Goal: Task Accomplishment & Management: Manage account settings

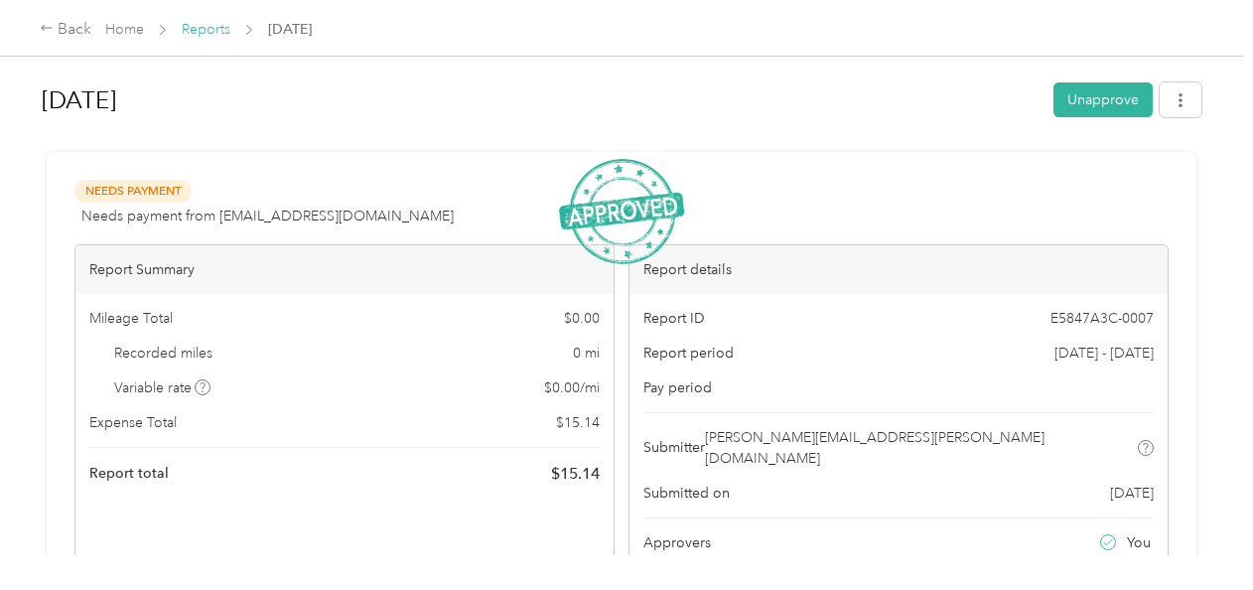
click at [224, 35] on link "Reports" at bounding box center [206, 29] width 49 height 17
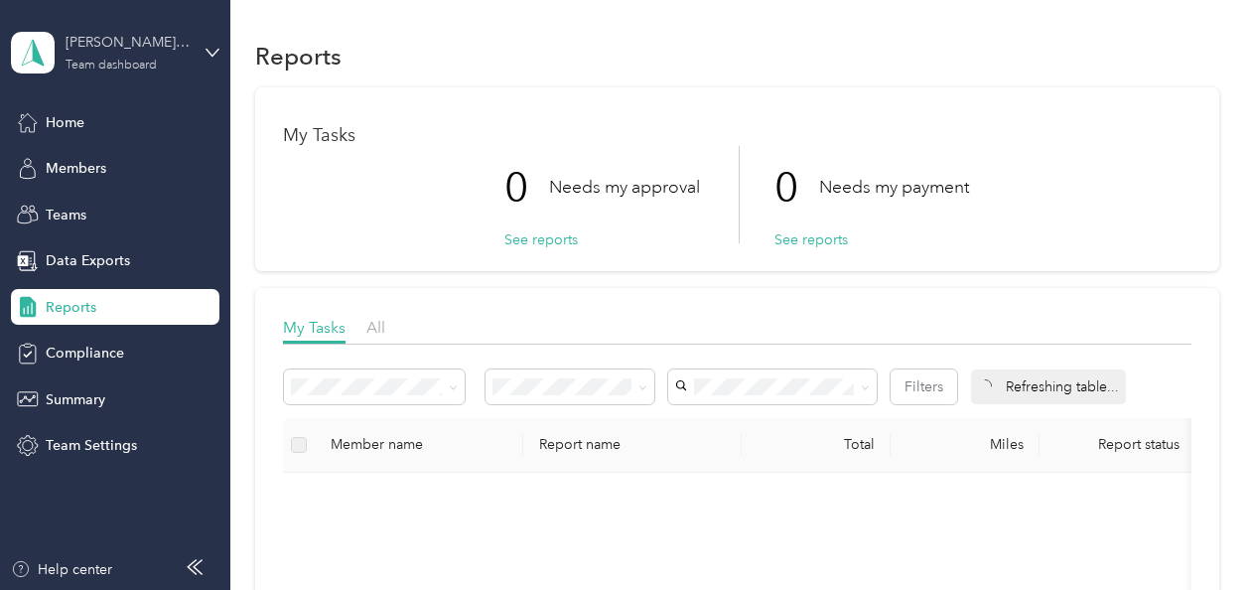
click at [138, 58] on div "[PERSON_NAME] Ink - [PERSON_NAME] Team dashboard" at bounding box center [128, 52] width 124 height 40
click at [90, 200] on div "Personal dashboard" at bounding box center [91, 208] width 125 height 21
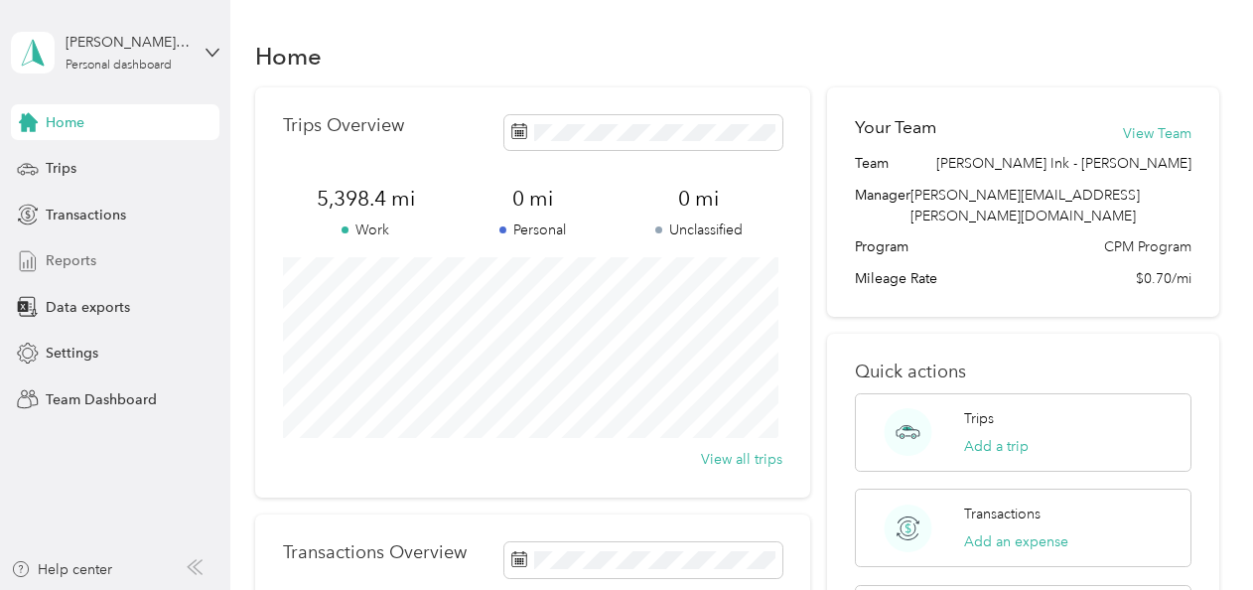
click at [82, 260] on span "Reports" at bounding box center [71, 260] width 51 height 21
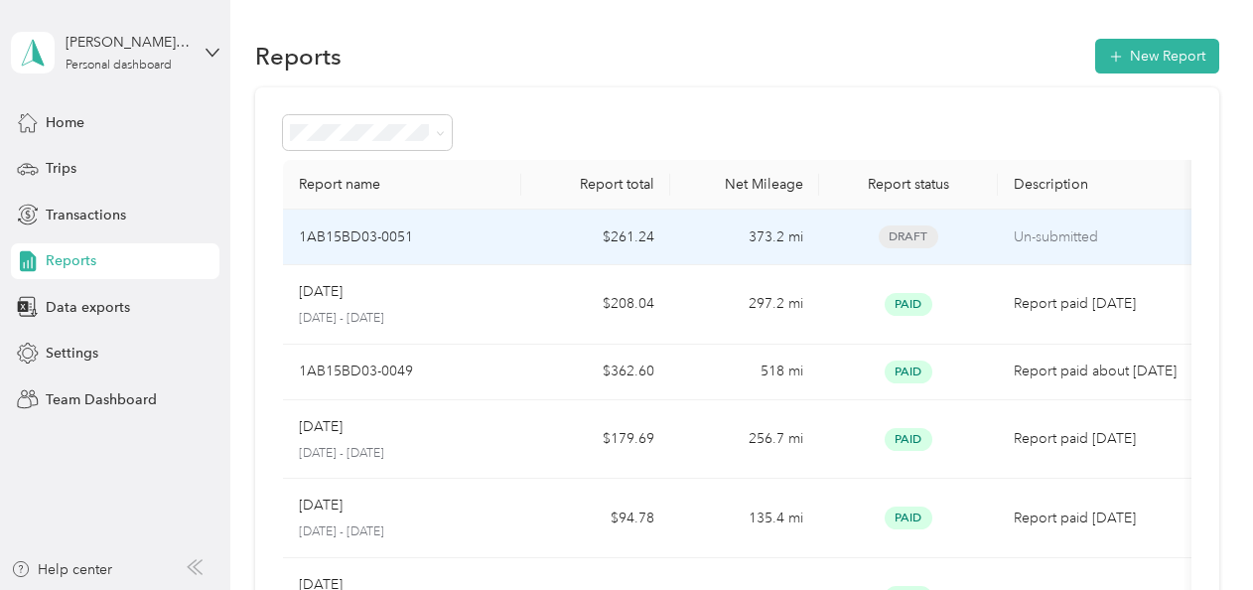
click at [364, 228] on p "1AB15BD03-0051" at bounding box center [356, 237] width 114 height 22
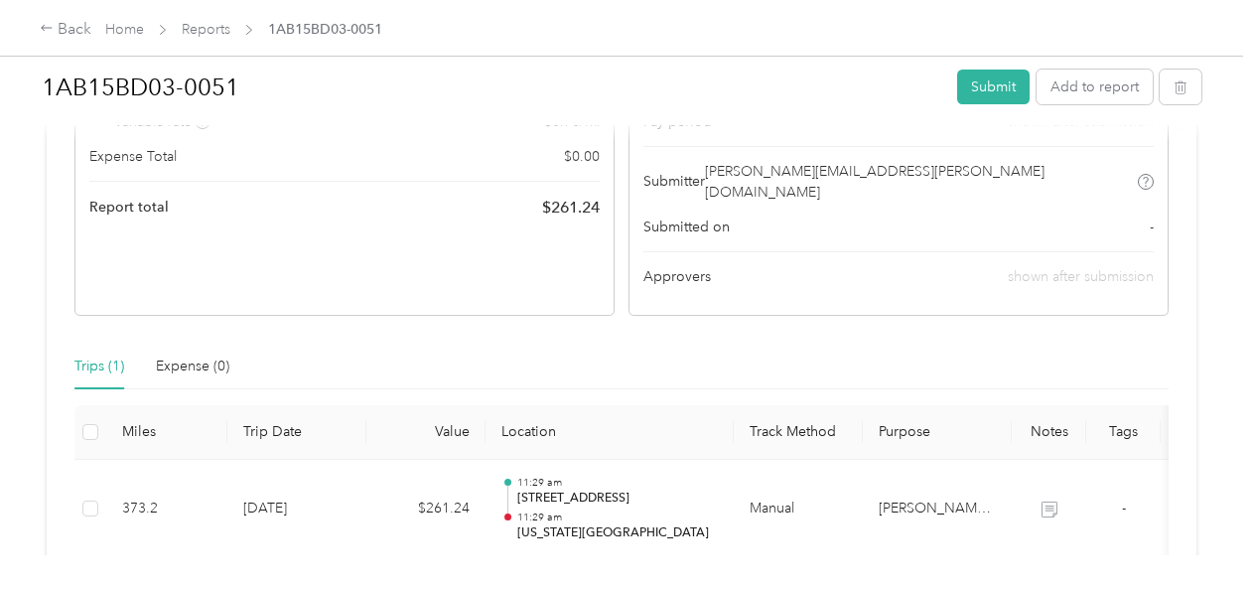
scroll to position [298, 0]
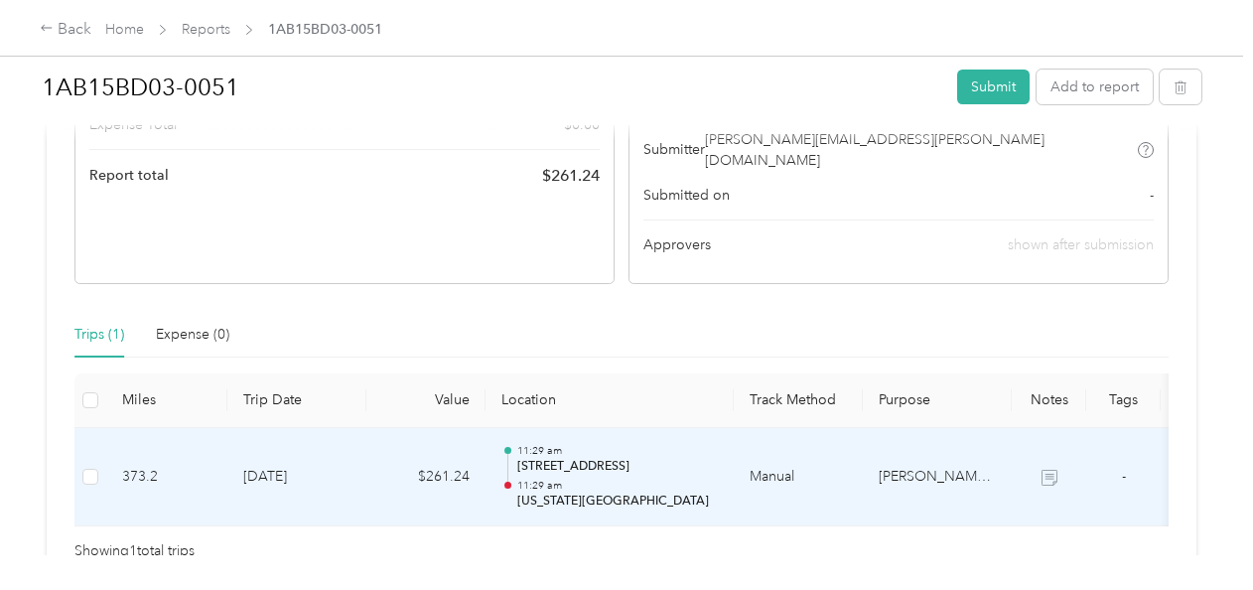
click at [1045, 470] on icon at bounding box center [1050, 478] width 16 height 16
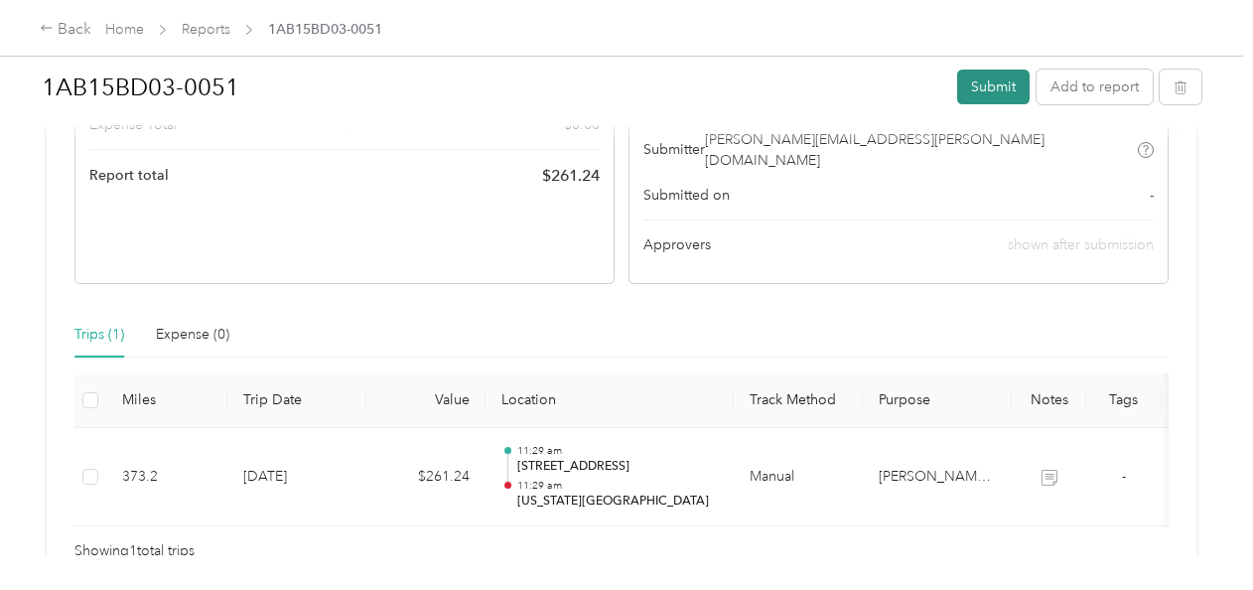
click at [988, 87] on button "Submit" at bounding box center [993, 87] width 72 height 35
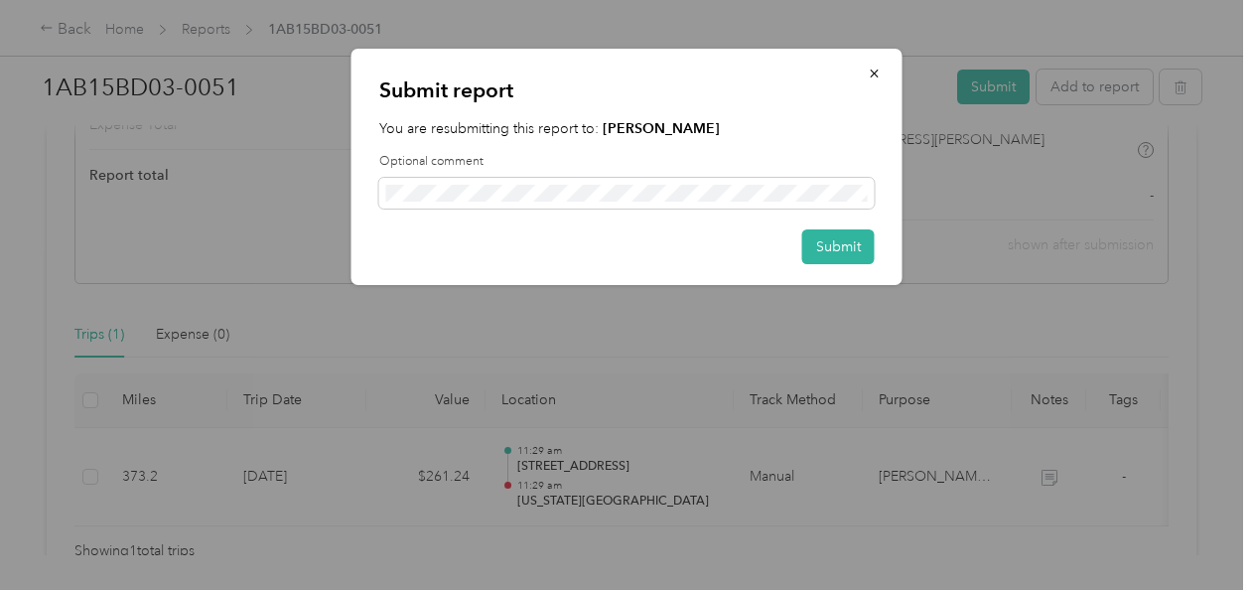
click at [447, 176] on div "Optional comment" at bounding box center [627, 181] width 496 height 56
click at [832, 245] on button "Submit" at bounding box center [838, 246] width 72 height 35
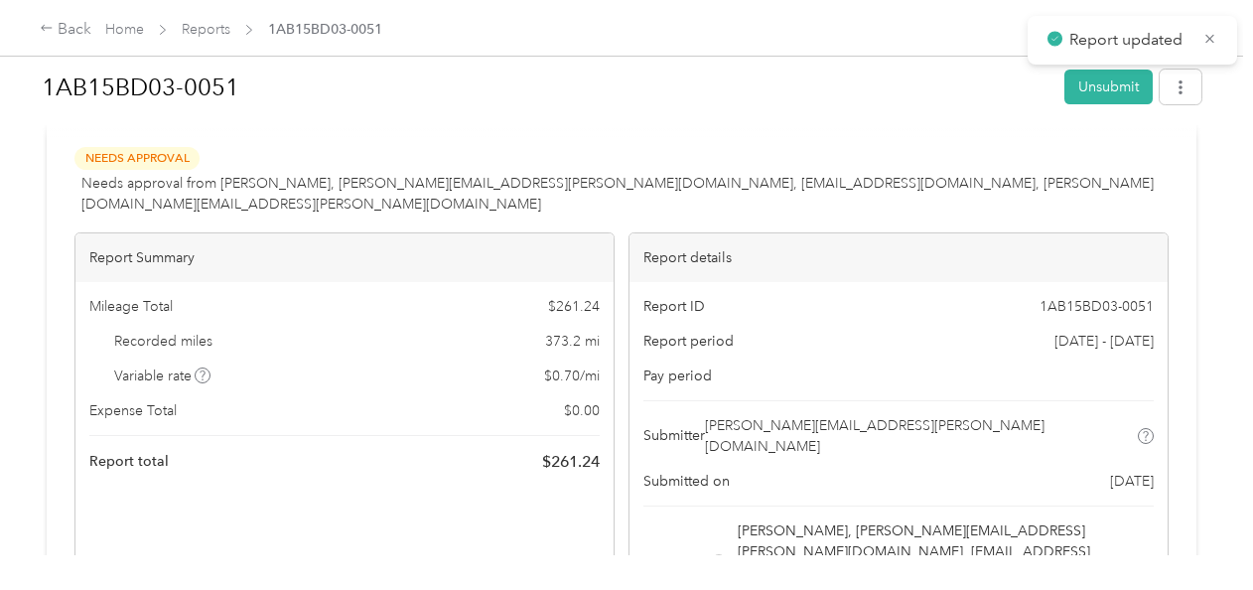
scroll to position [0, 0]
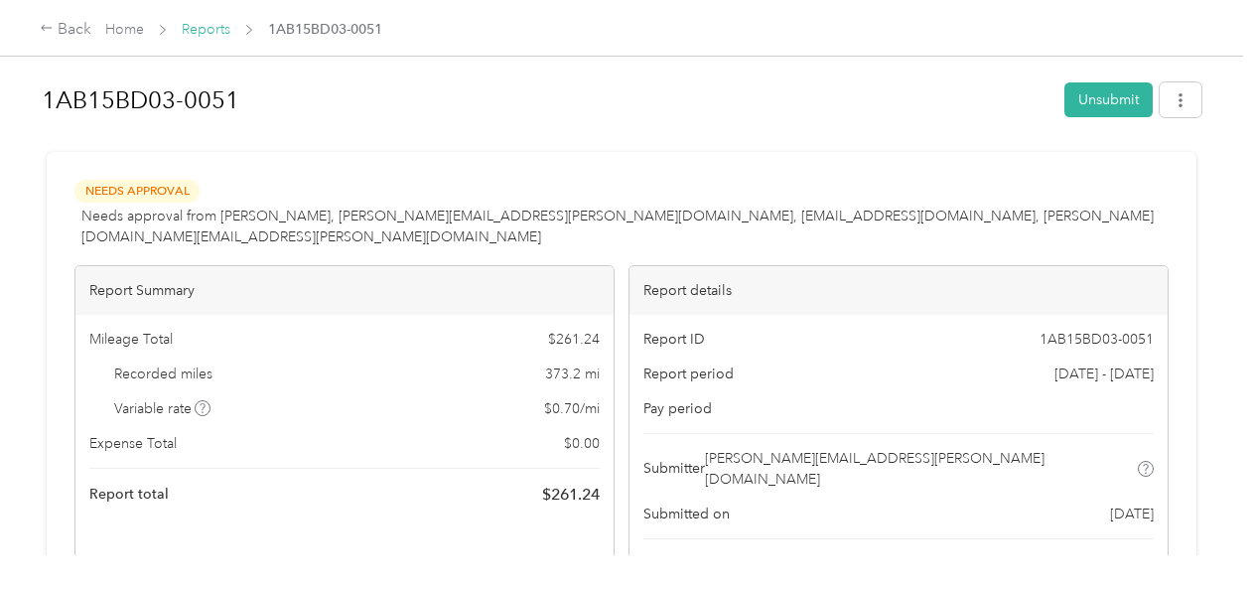
click at [209, 32] on link "Reports" at bounding box center [206, 29] width 49 height 17
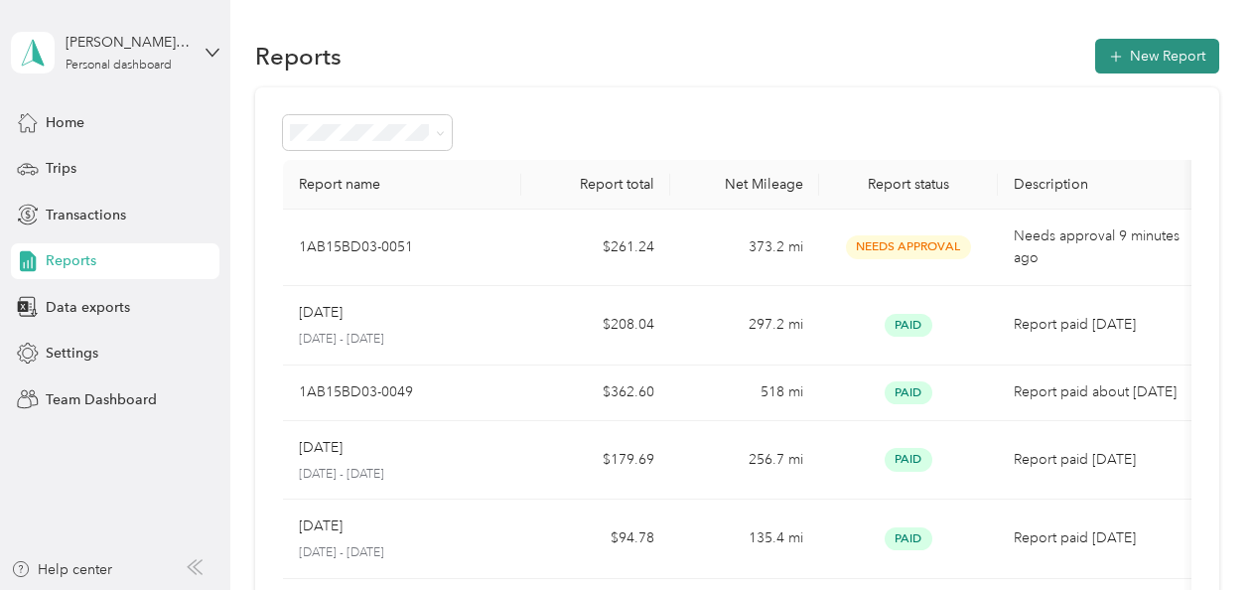
click at [1144, 54] on button "New Report" at bounding box center [1157, 56] width 124 height 35
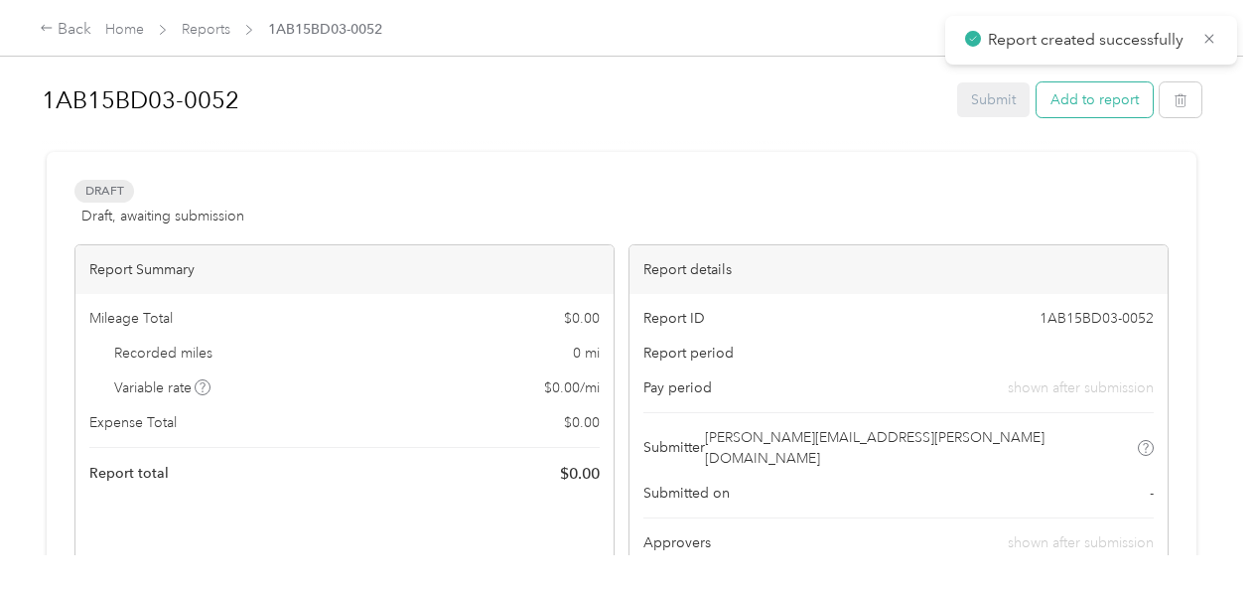
click at [1079, 99] on button "Add to report" at bounding box center [1095, 99] width 116 height 35
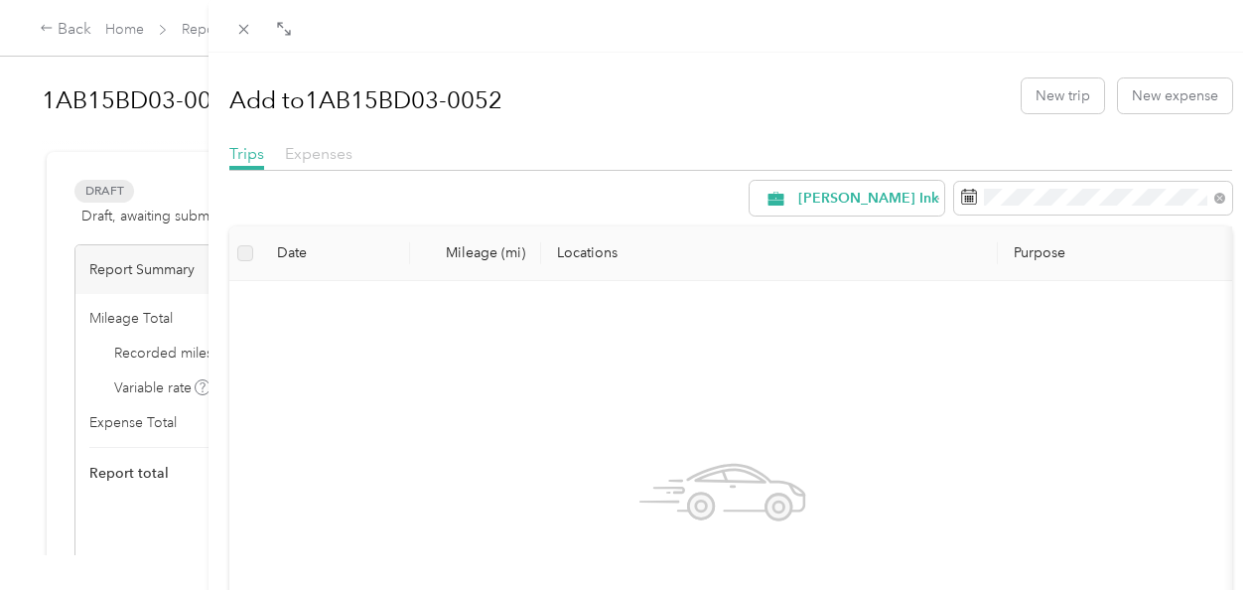
click at [326, 150] on span "Expenses" at bounding box center [319, 153] width 68 height 19
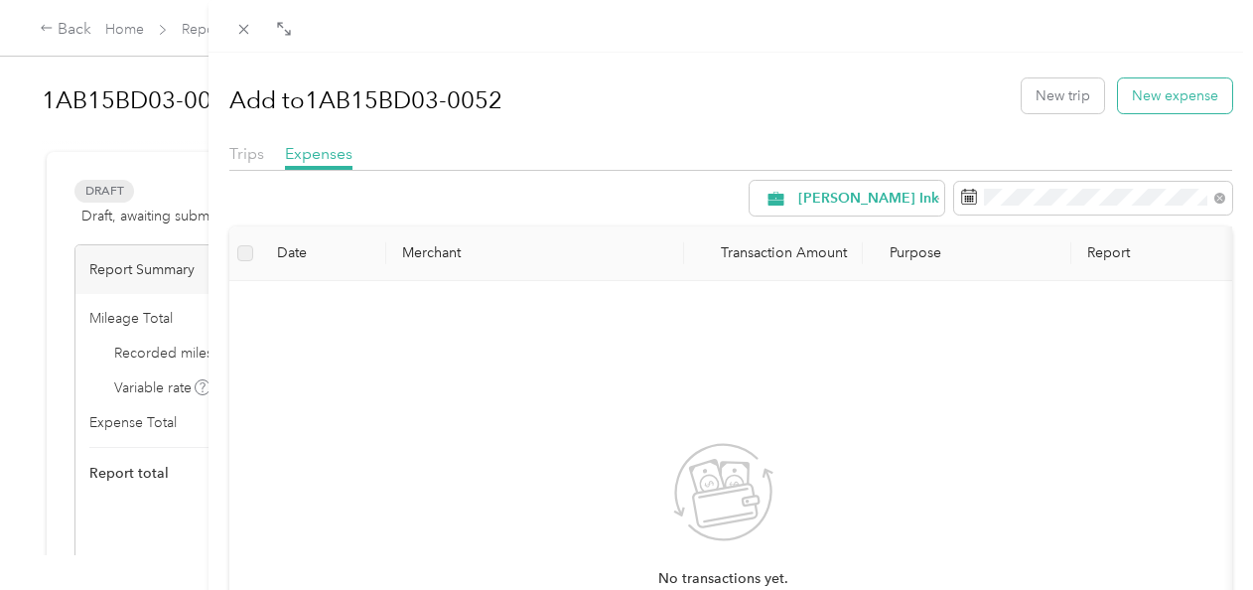
click at [1145, 90] on button "New expense" at bounding box center [1175, 95] width 114 height 35
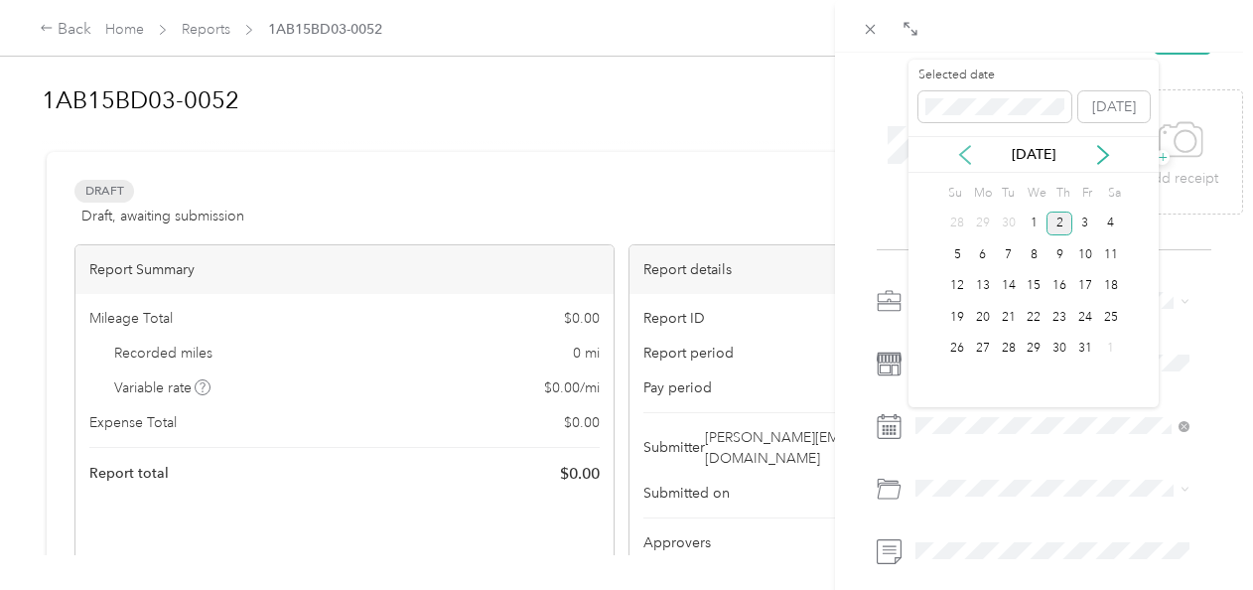
click at [965, 147] on icon at bounding box center [965, 155] width 20 height 20
click at [1013, 308] on div "23" at bounding box center [1009, 317] width 26 height 25
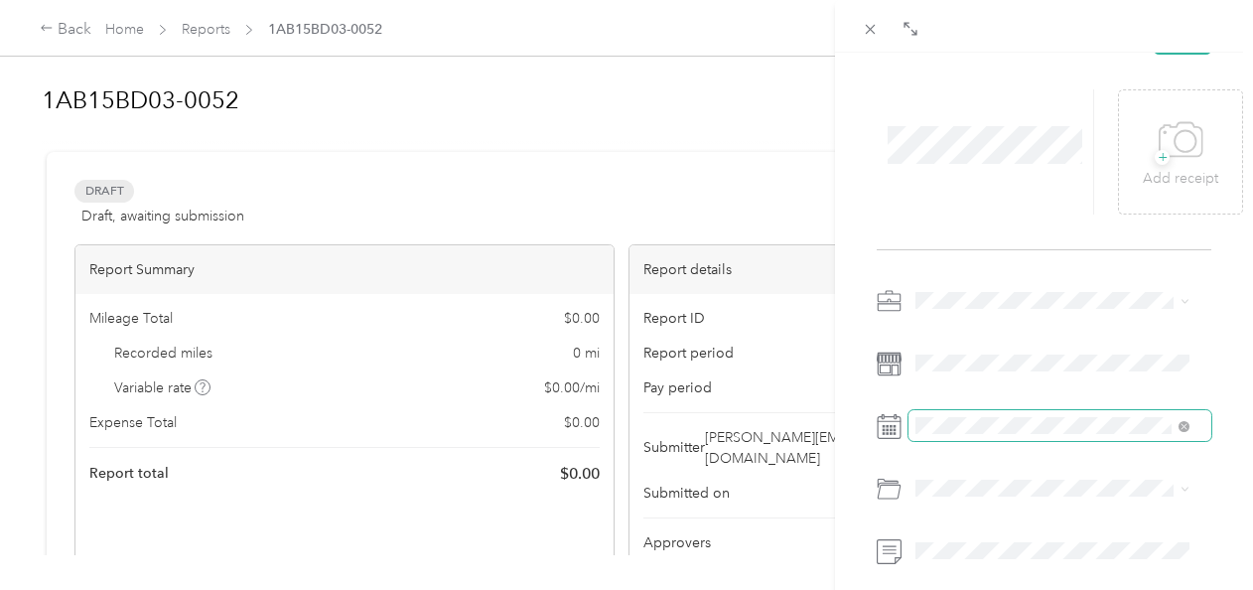
scroll to position [199, 0]
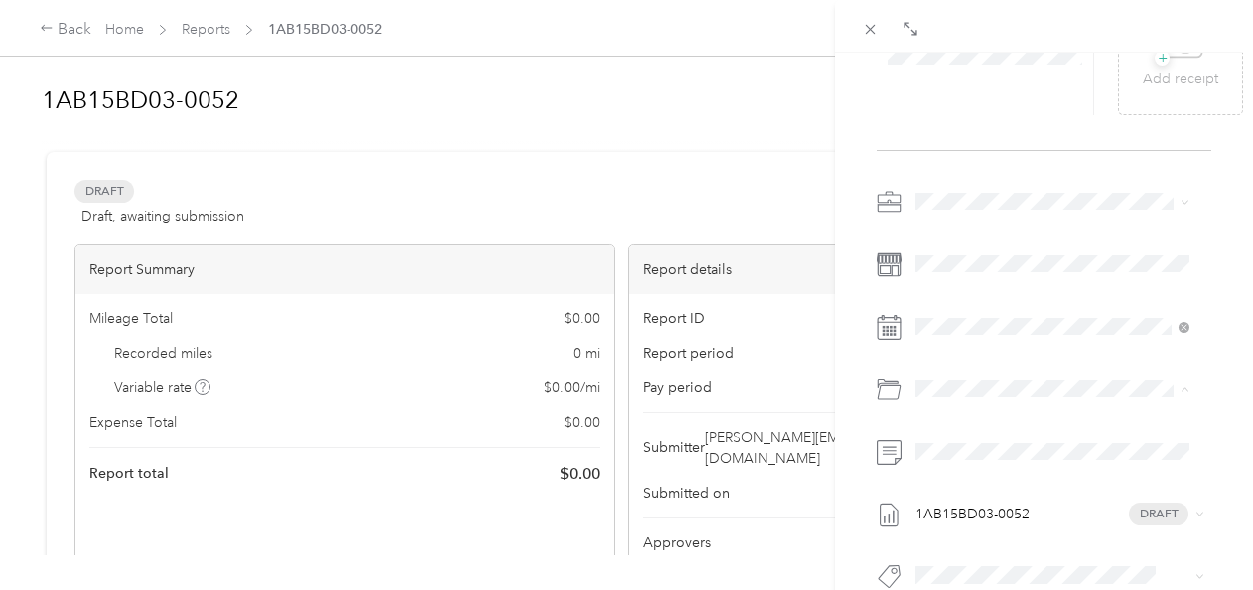
click at [854, 385] on div "BACK This expense cannot be edited because it is either under review, approved,…" at bounding box center [1044, 348] width 418 height 590
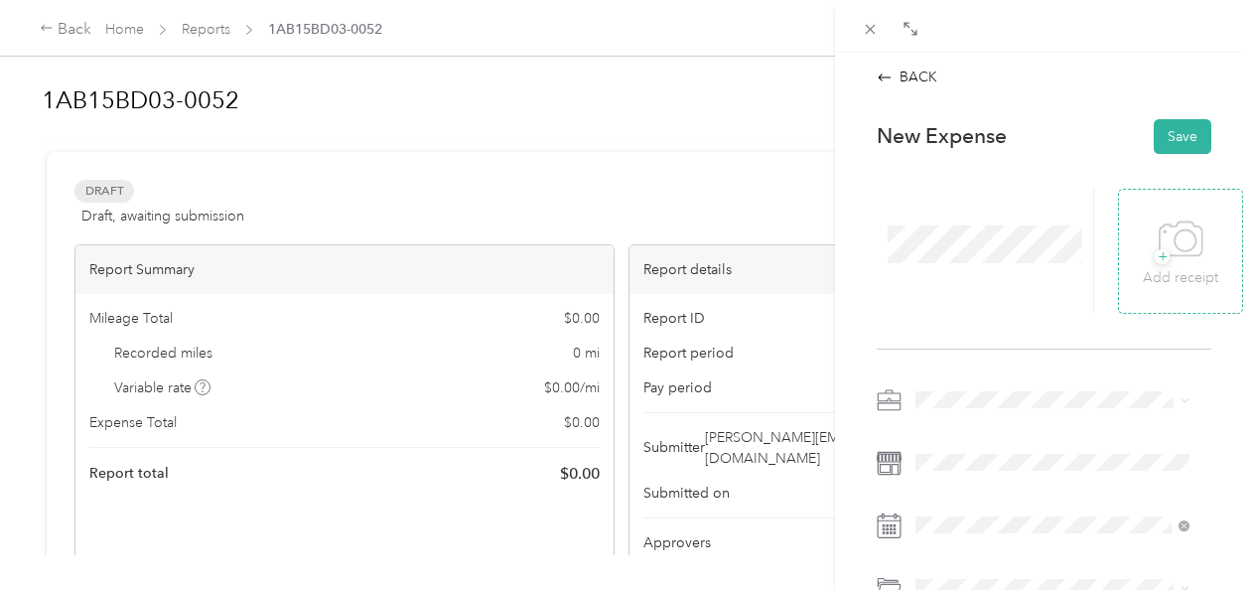
scroll to position [0, 0]
click at [1175, 236] on icon at bounding box center [1185, 240] width 21 height 21
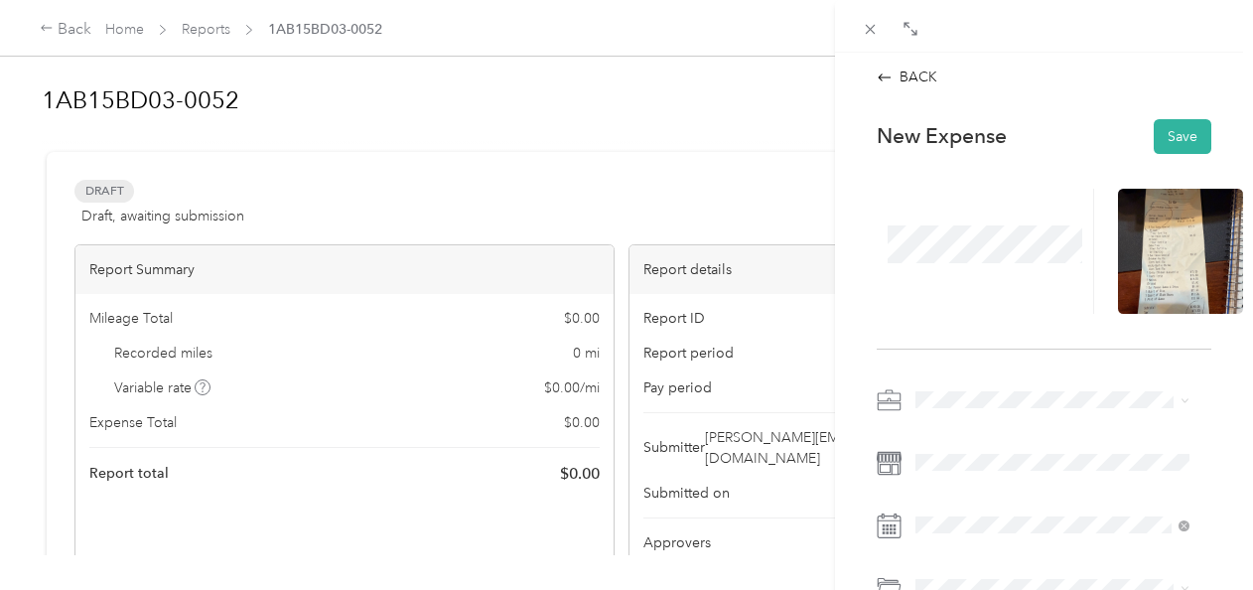
click at [870, 232] on div "New Expense Save 1AB15BD03-0052 Draft" at bounding box center [1044, 488] width 376 height 767
click at [1178, 130] on button "Save" at bounding box center [1183, 136] width 58 height 35
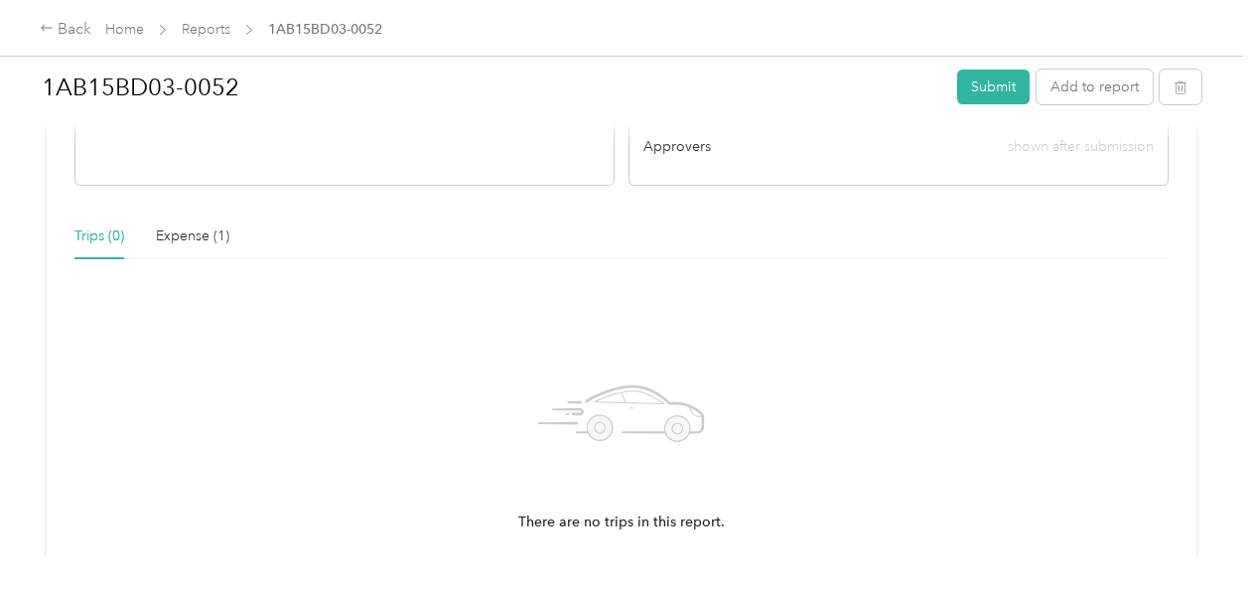
scroll to position [397, 0]
click at [214, 234] on div "Trips (0) Expense (1) There are no trips in this report. New trip Add trips" at bounding box center [621, 431] width 1094 height 436
drag, startPoint x: 214, startPoint y: 234, endPoint x: 194, endPoint y: 221, distance: 23.7
click at [194, 224] on div "Expense (1)" at bounding box center [192, 235] width 73 height 22
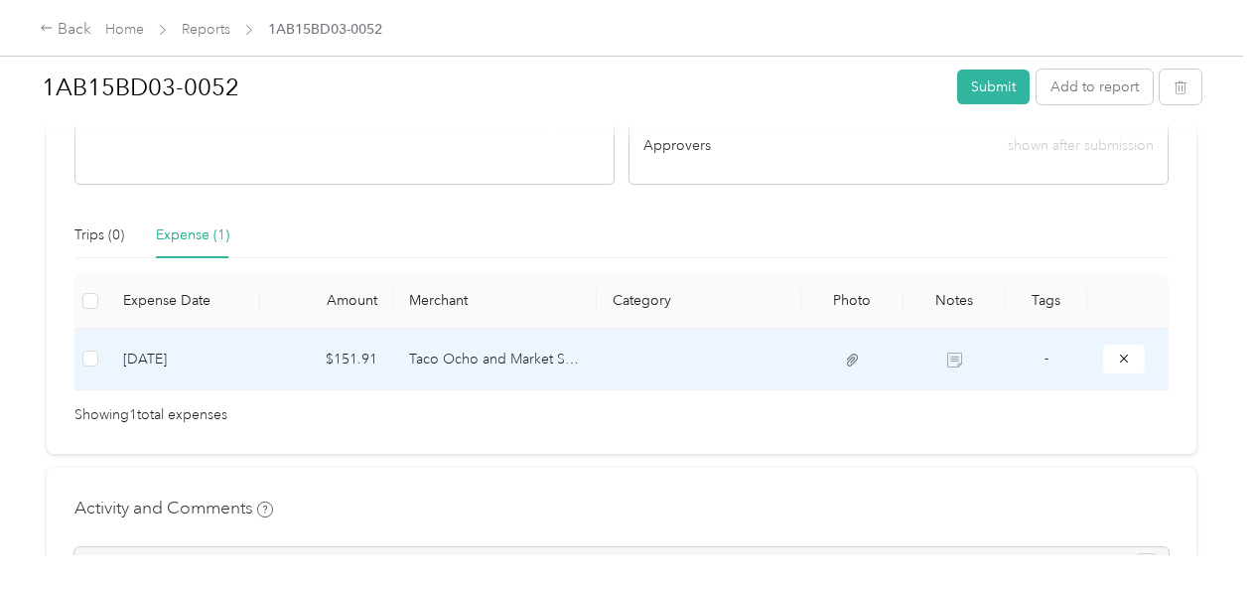
click at [520, 329] on td "Taco Ocho and Market St - Food for the Q3 meeting I hosted" at bounding box center [495, 360] width 205 height 62
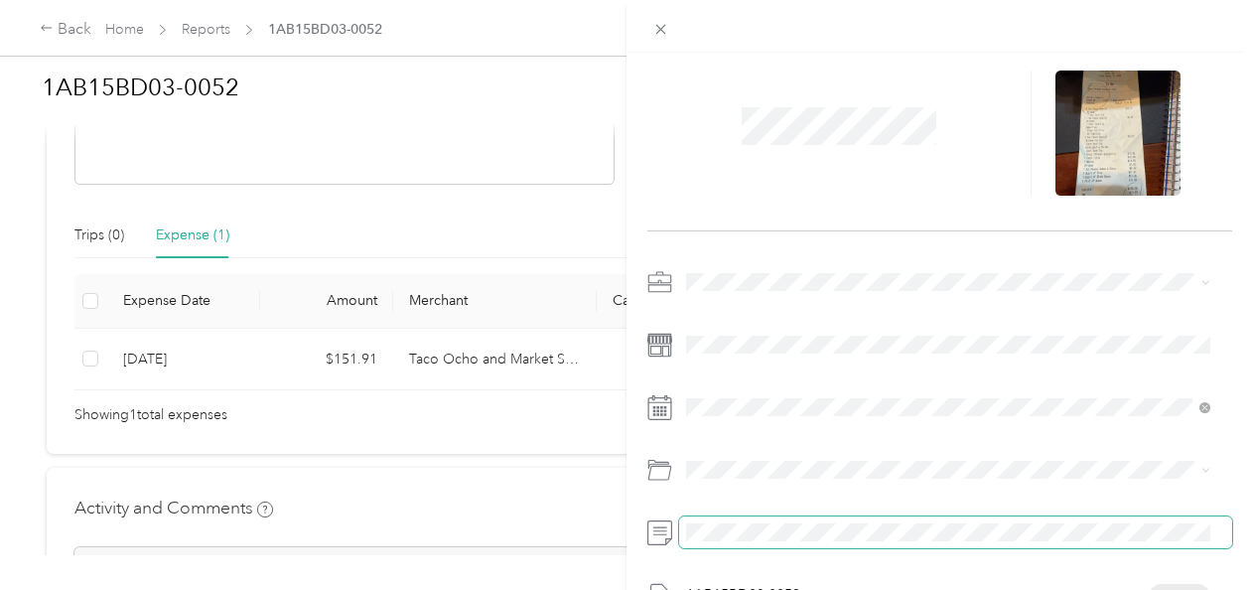
scroll to position [0, 0]
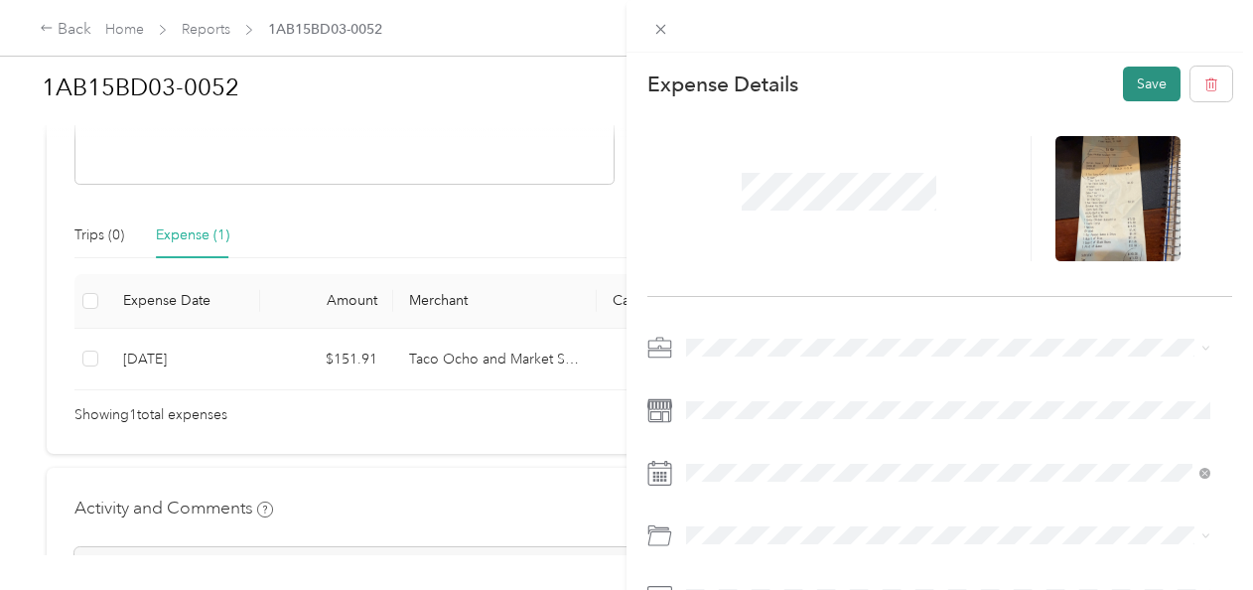
click at [1125, 78] on button "Save" at bounding box center [1152, 84] width 58 height 35
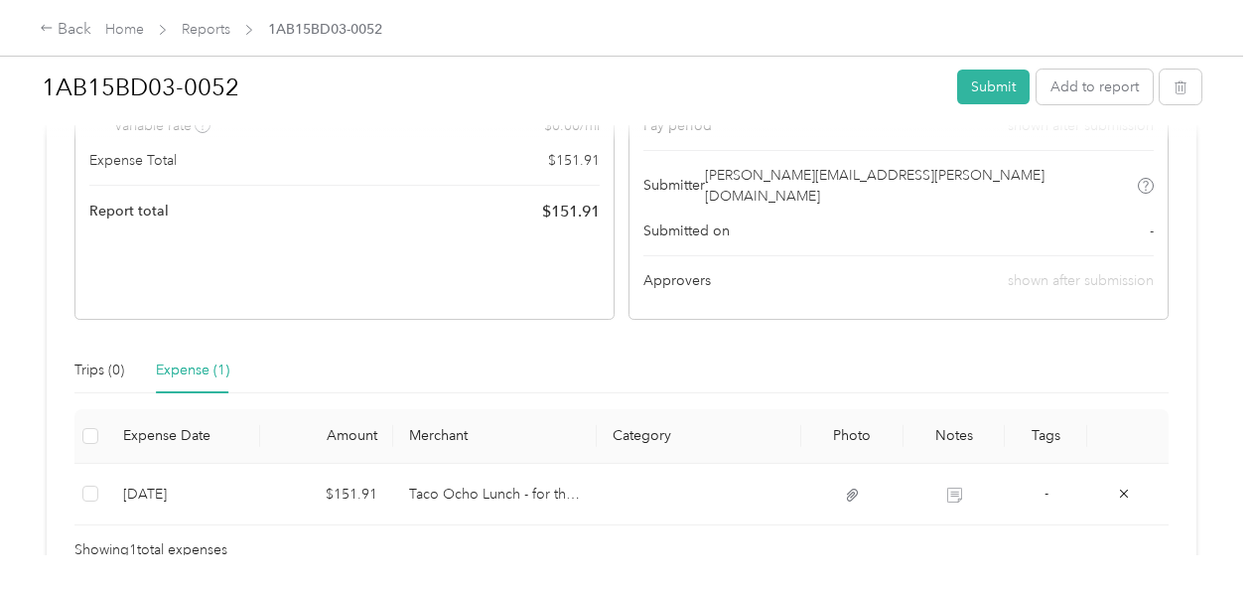
scroll to position [397, 0]
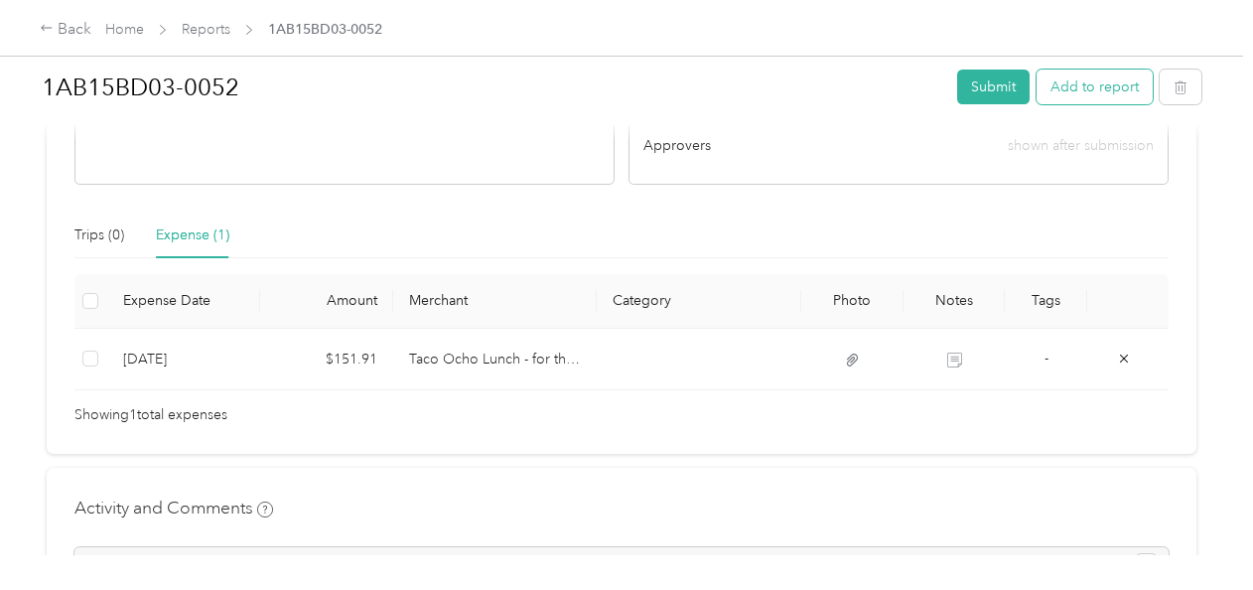
click at [1097, 76] on button "Add to report" at bounding box center [1095, 87] width 116 height 35
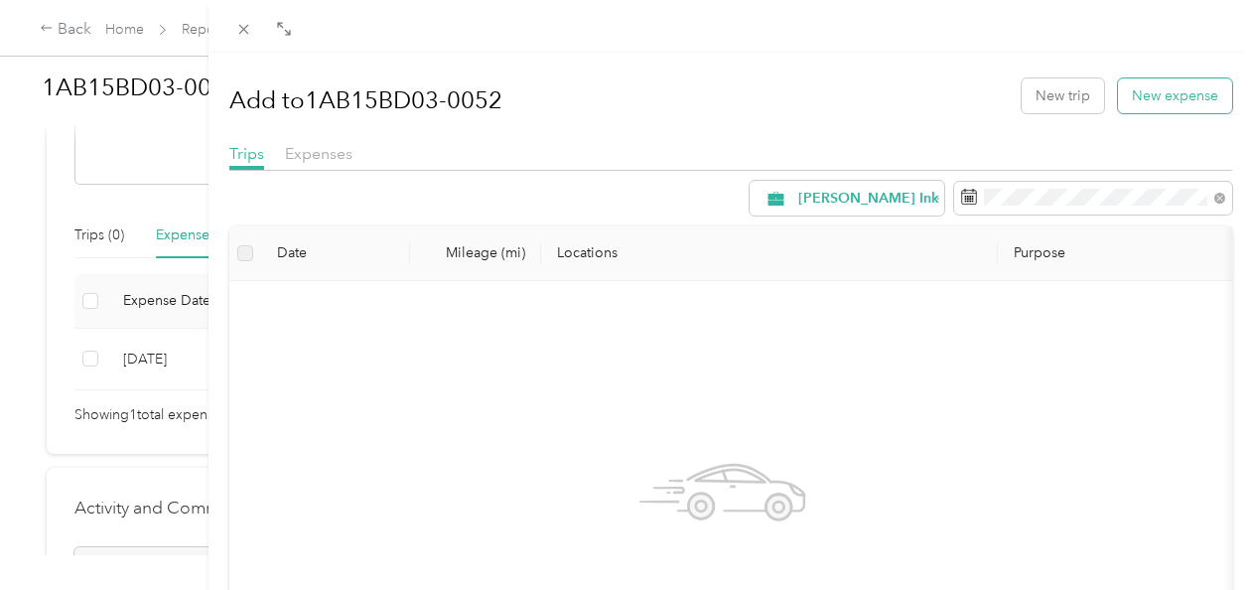
click at [1174, 94] on button "New expense" at bounding box center [1175, 95] width 114 height 35
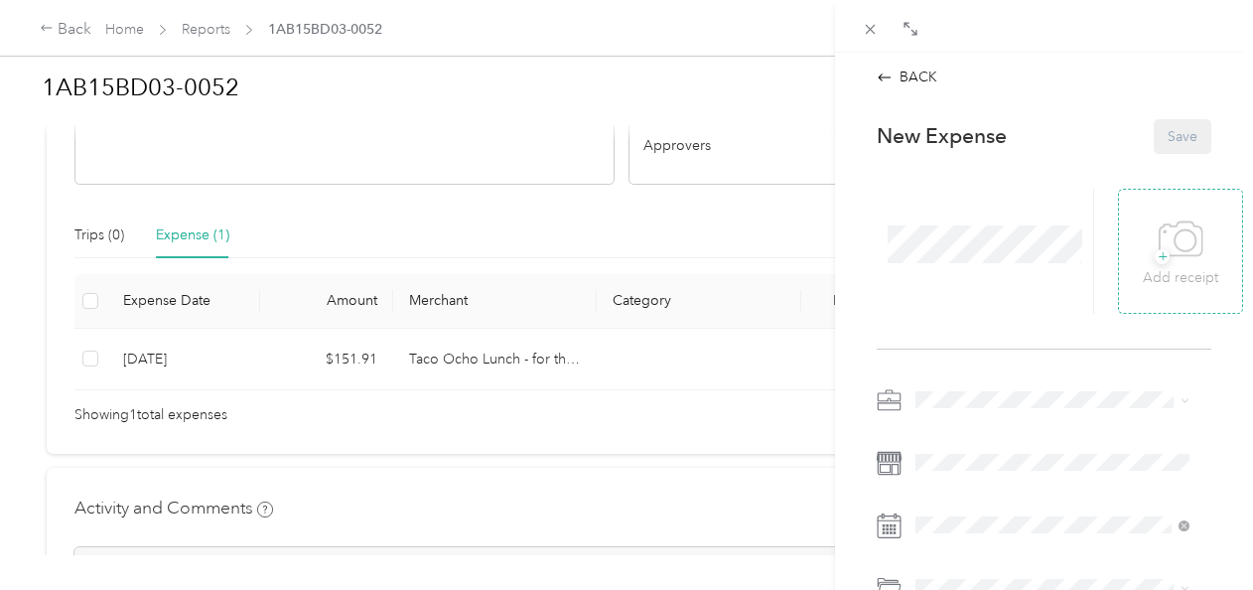
click at [1174, 240] on icon at bounding box center [1181, 240] width 45 height 55
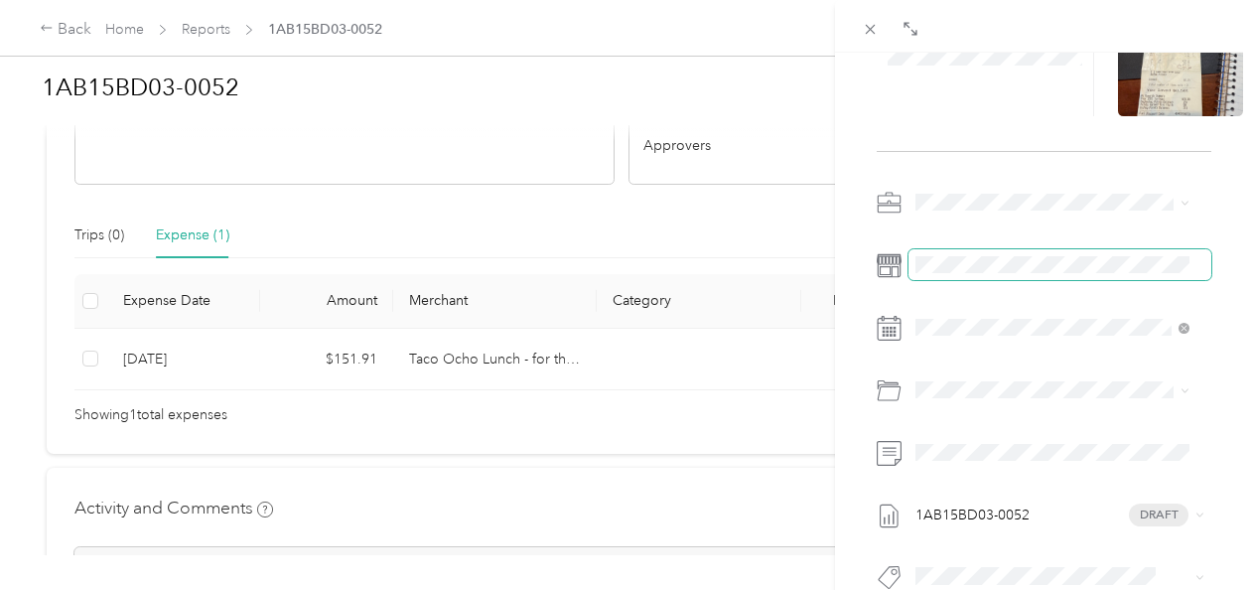
scroll to position [199, 0]
click at [912, 359] on div "1AB15BD03-0052 Draft" at bounding box center [1044, 395] width 335 height 418
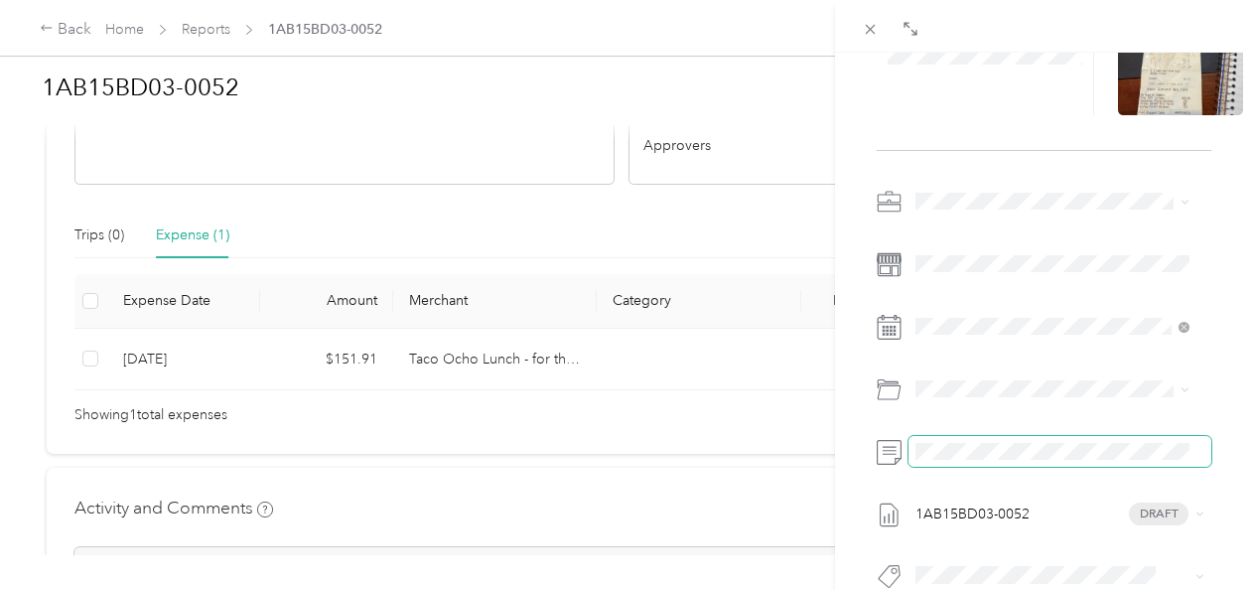
scroll to position [0, 0]
click at [860, 448] on div "New Expense Save 1AB15BD03-0052 Draft" at bounding box center [1044, 290] width 376 height 767
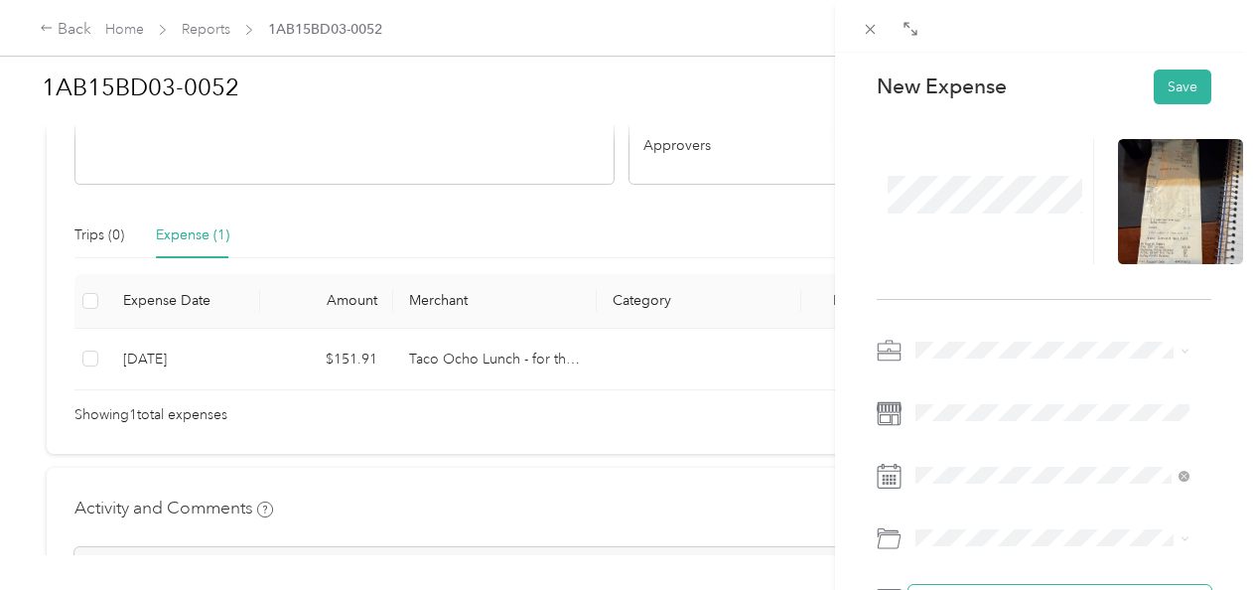
scroll to position [348, 0]
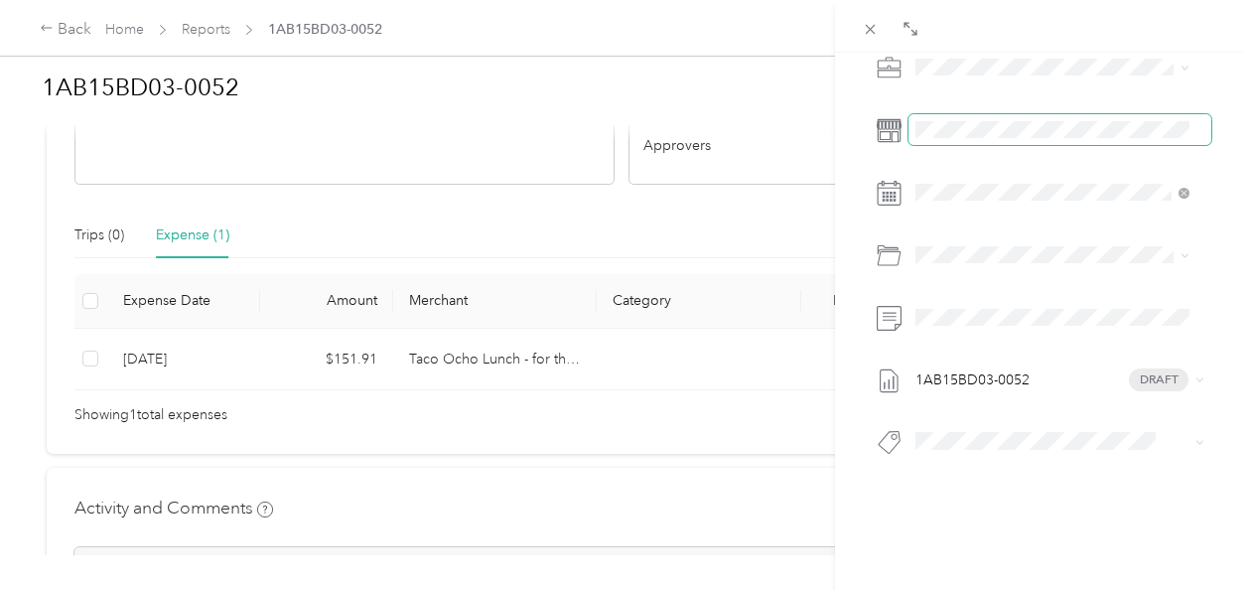
click at [961, 114] on span at bounding box center [1060, 130] width 303 height 32
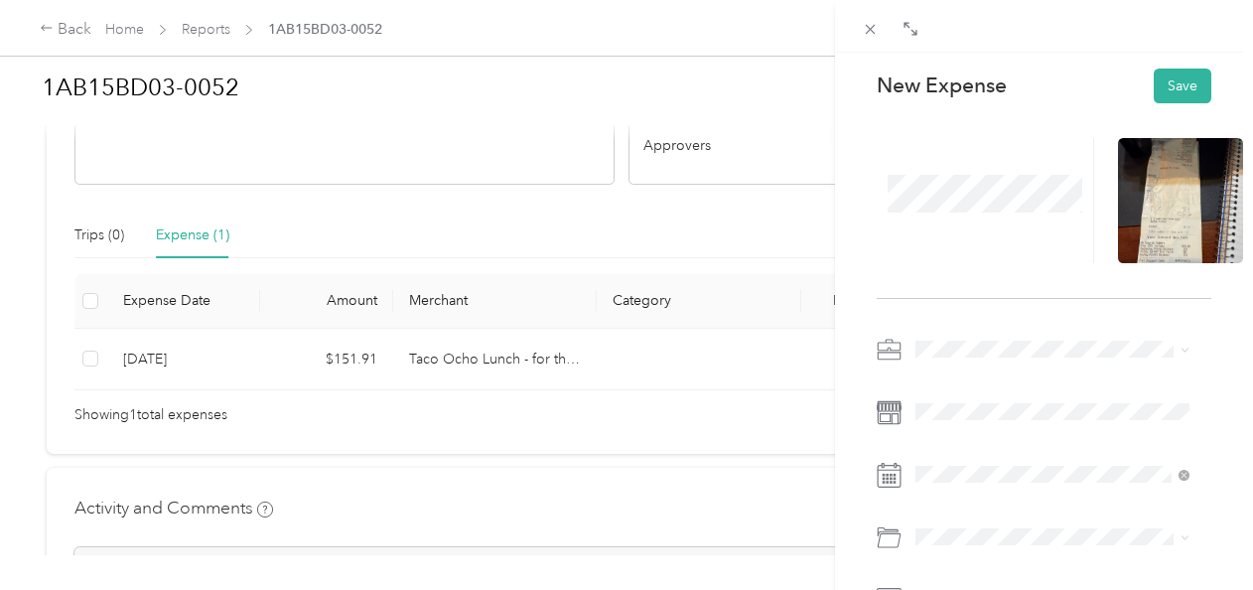
scroll to position [50, 0]
click at [1154, 72] on button "Save" at bounding box center [1183, 87] width 58 height 35
click at [1160, 84] on button "Save" at bounding box center [1183, 87] width 58 height 35
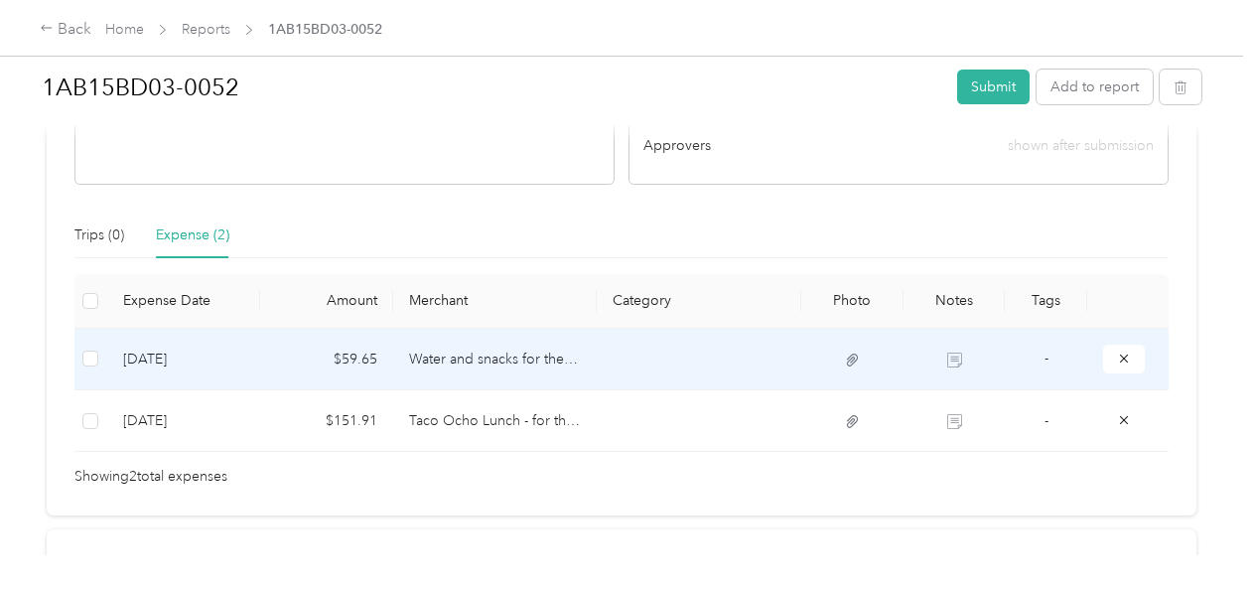
click at [484, 330] on td "Water and snacks for the Q3 meeting I hosted" at bounding box center [495, 360] width 205 height 62
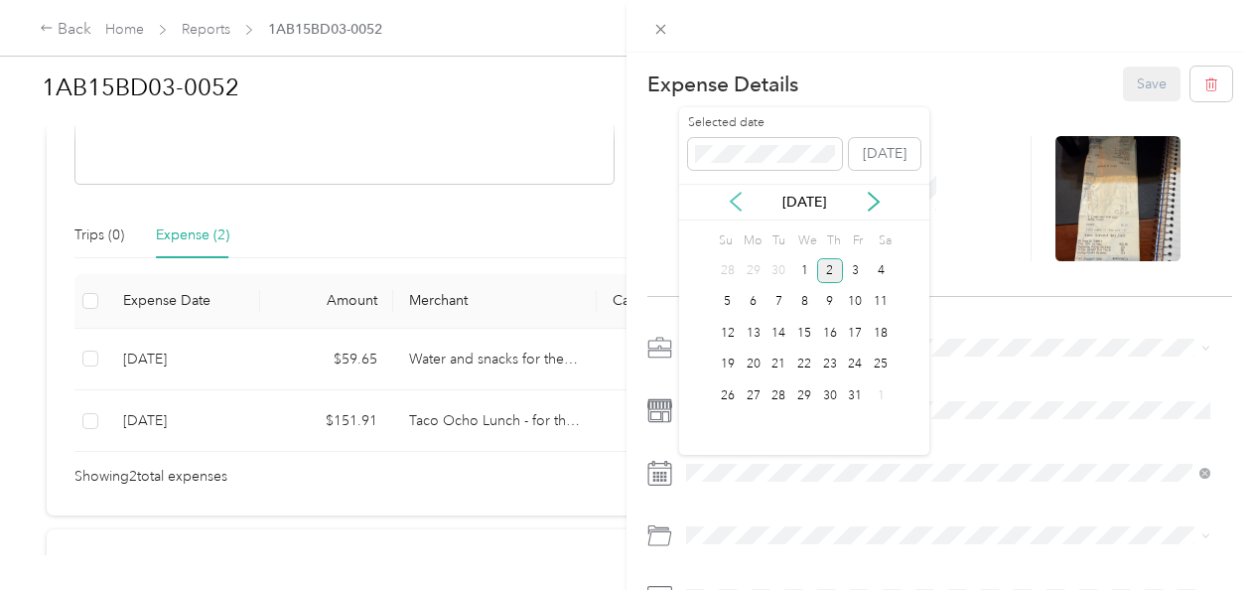
click at [738, 200] on icon at bounding box center [736, 202] width 20 height 20
click at [773, 365] on div "23" at bounding box center [779, 365] width 26 height 25
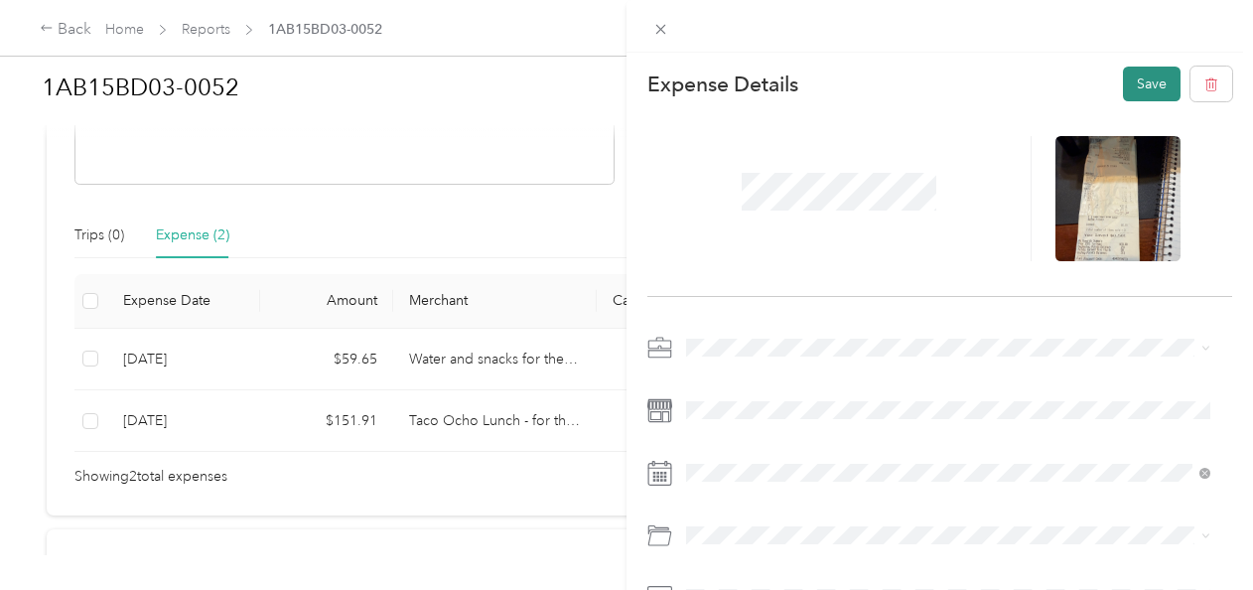
click at [1132, 77] on button "Save" at bounding box center [1152, 84] width 58 height 35
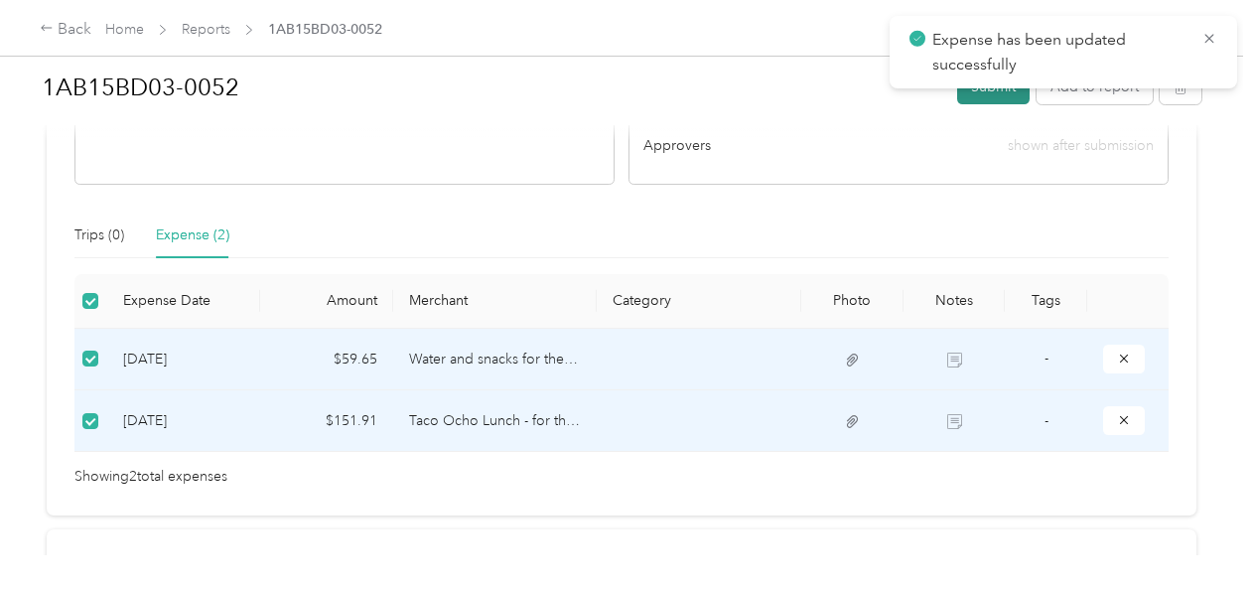
click at [974, 99] on button "Submit" at bounding box center [993, 87] width 72 height 35
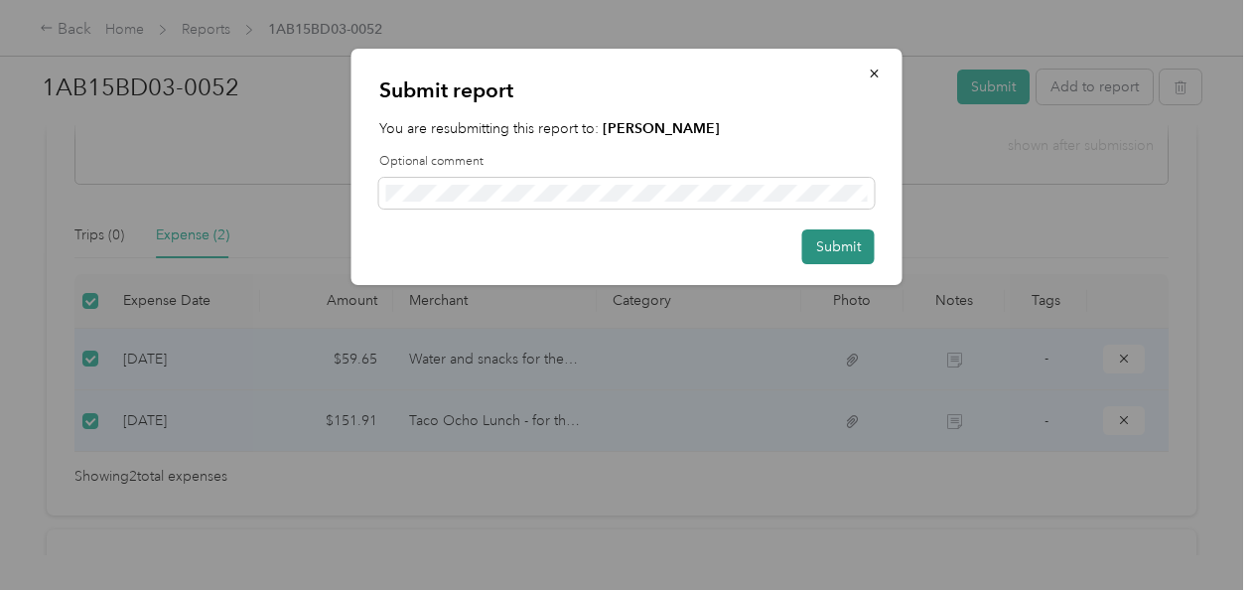
click at [817, 246] on button "Submit" at bounding box center [838, 246] width 72 height 35
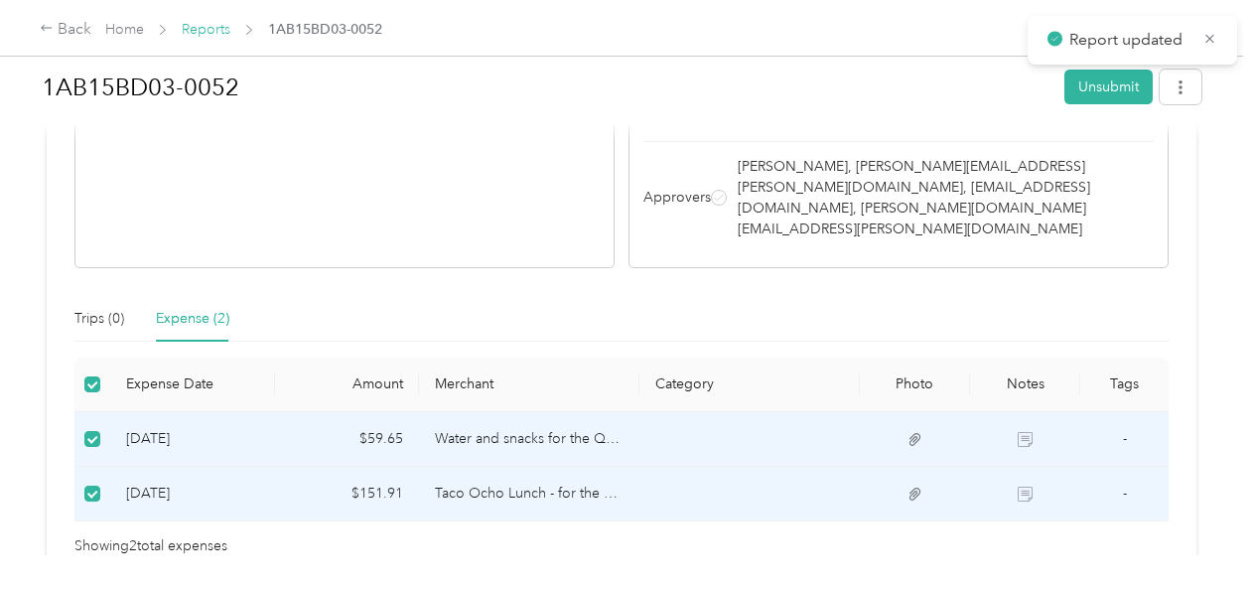
click at [203, 28] on link "Reports" at bounding box center [206, 29] width 49 height 17
